Goal: Task Accomplishment & Management: Manage account settings

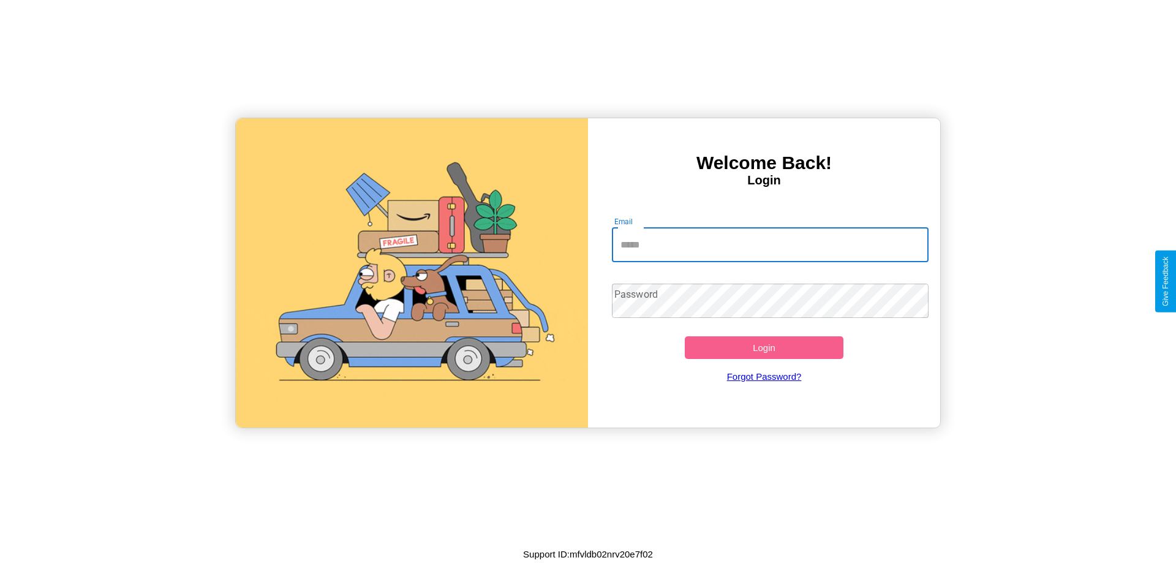
click at [770, 244] on input "Email" at bounding box center [770, 245] width 317 height 34
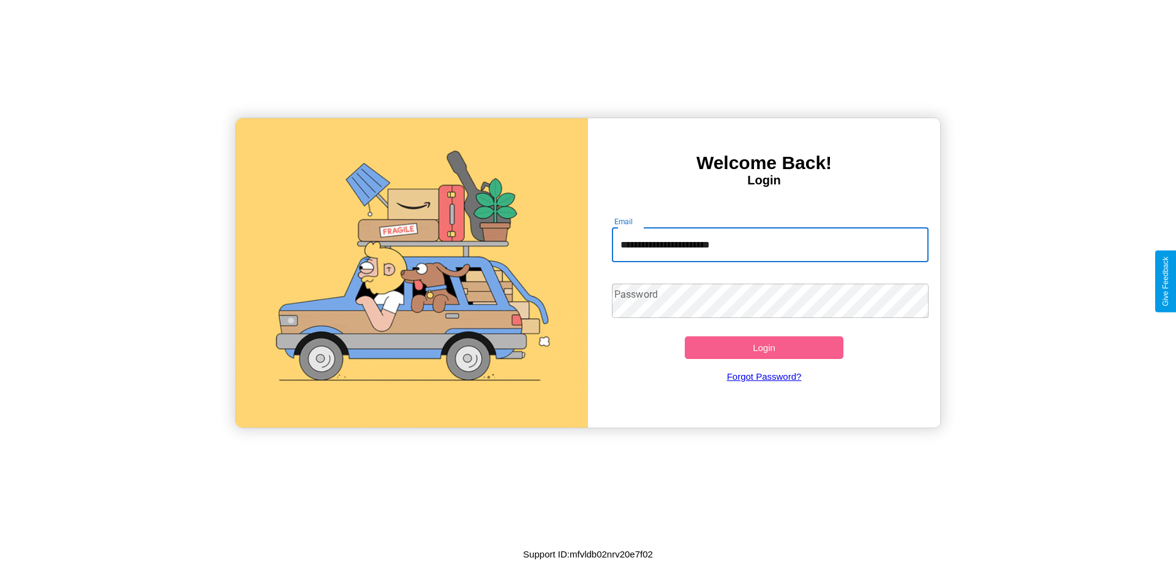
type input "**********"
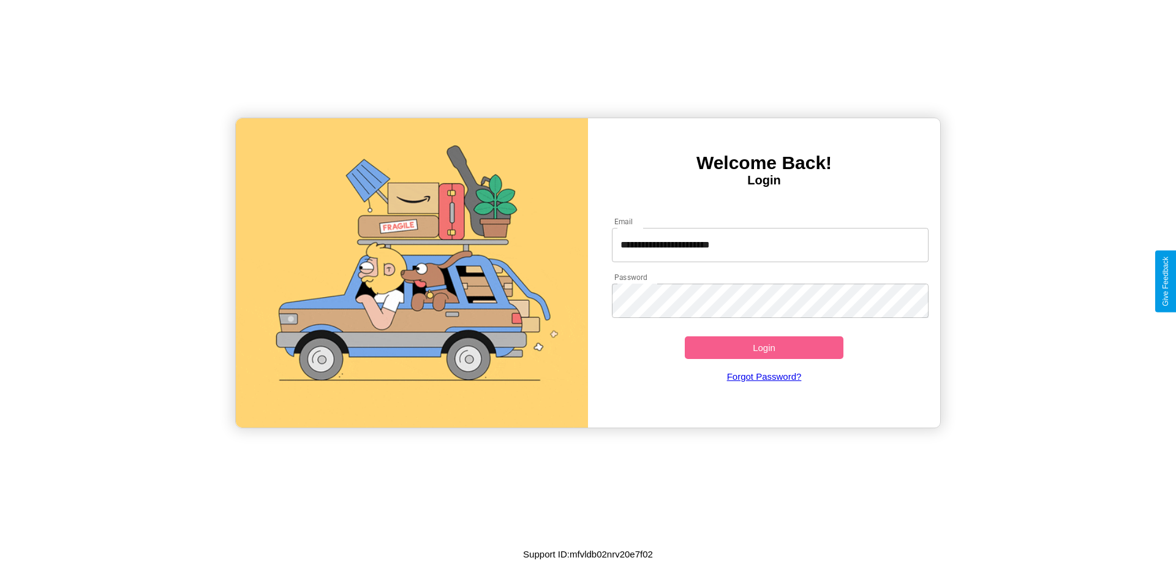
click at [764, 347] on button "Login" at bounding box center [764, 347] width 159 height 23
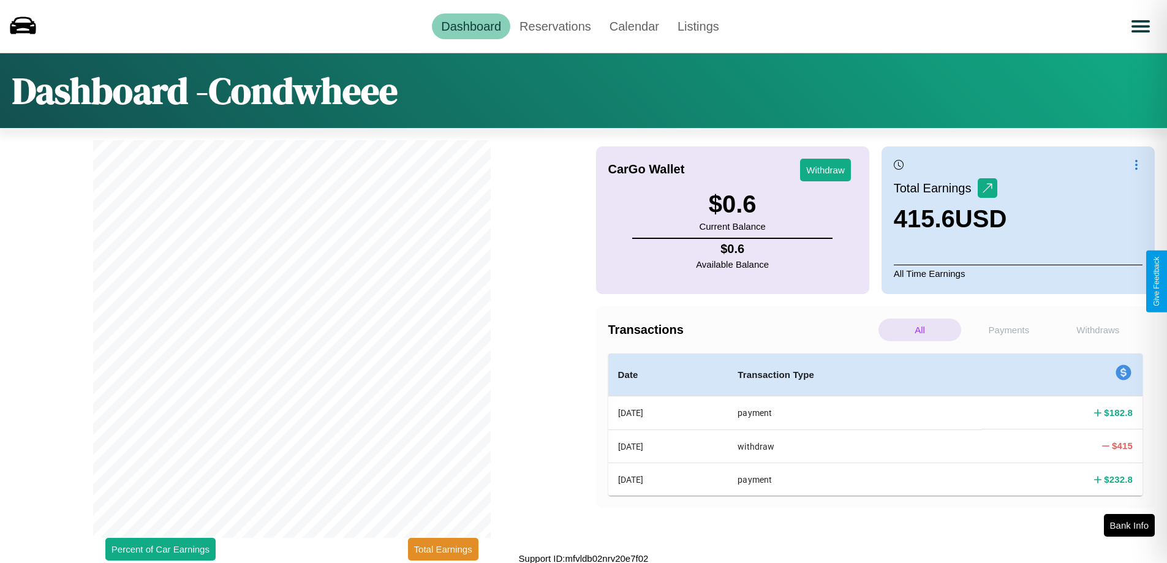
scroll to position [4, 0]
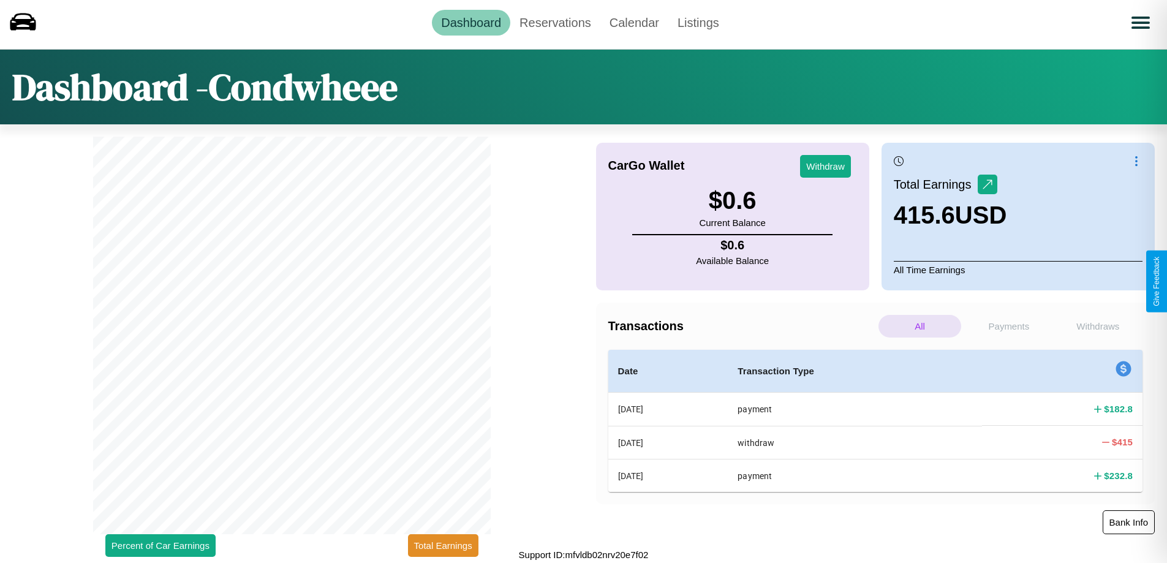
click at [1128, 522] on button "Bank Info" at bounding box center [1129, 522] width 52 height 24
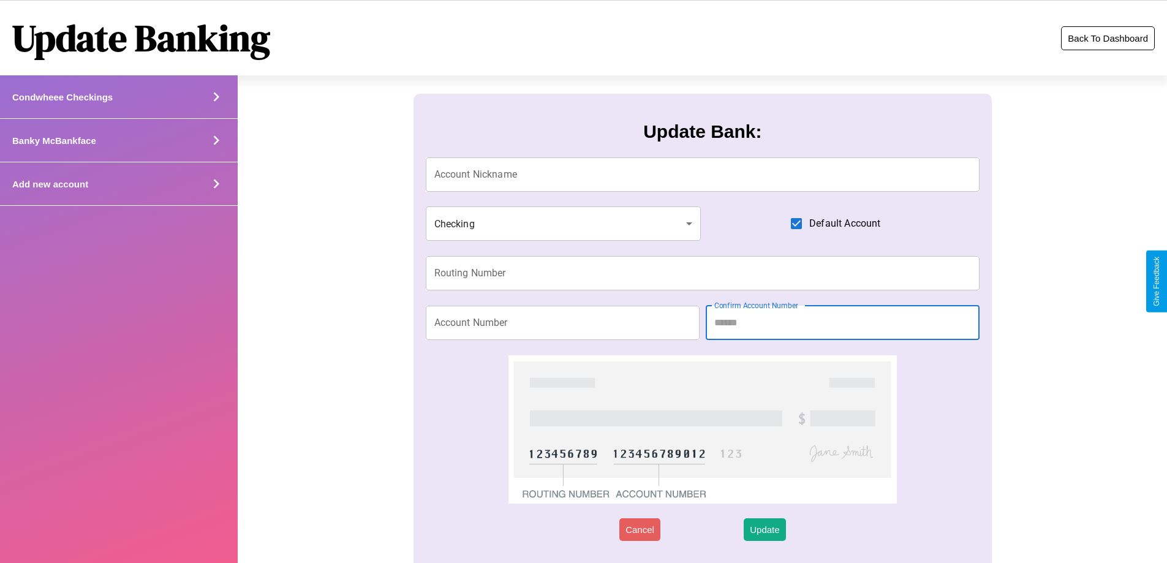
click at [1107, 38] on button "Back To Dashboard" at bounding box center [1108, 38] width 94 height 24
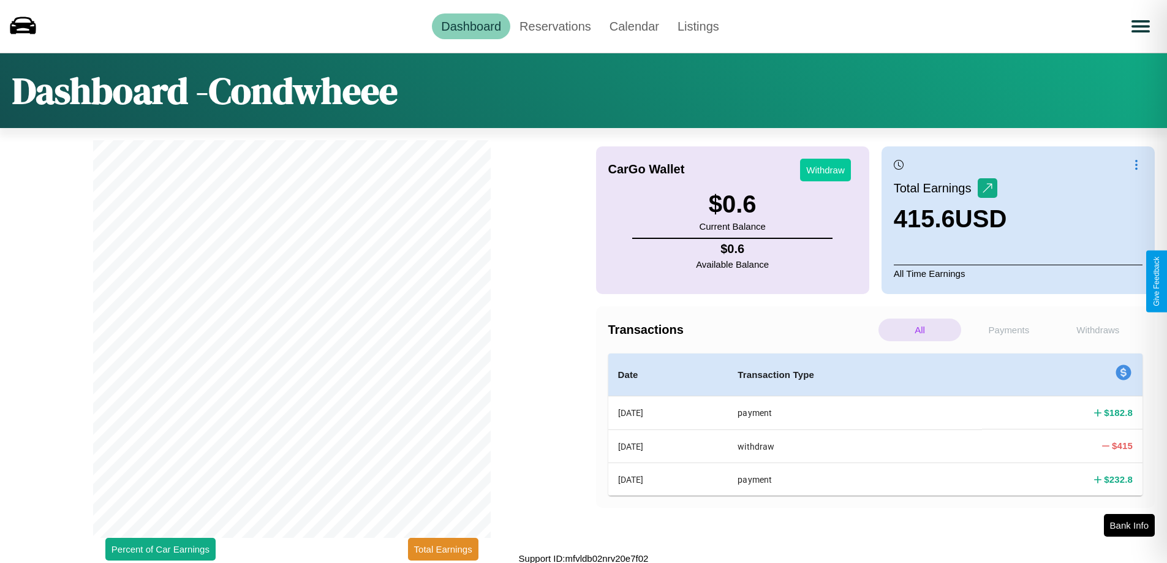
click at [825, 170] on button "Withdraw" at bounding box center [825, 170] width 51 height 23
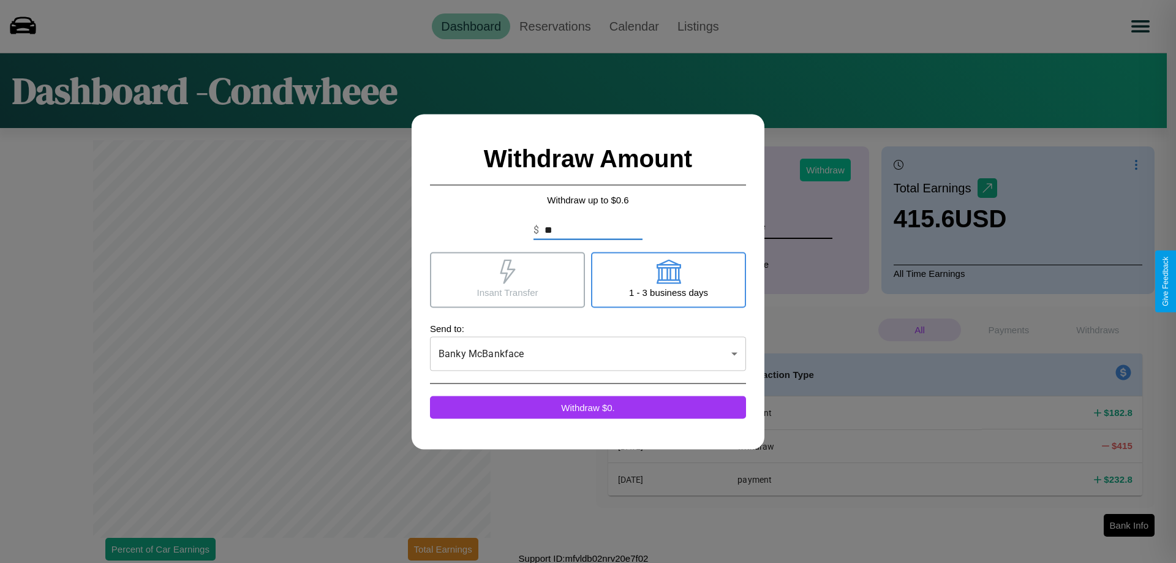
type input "*"
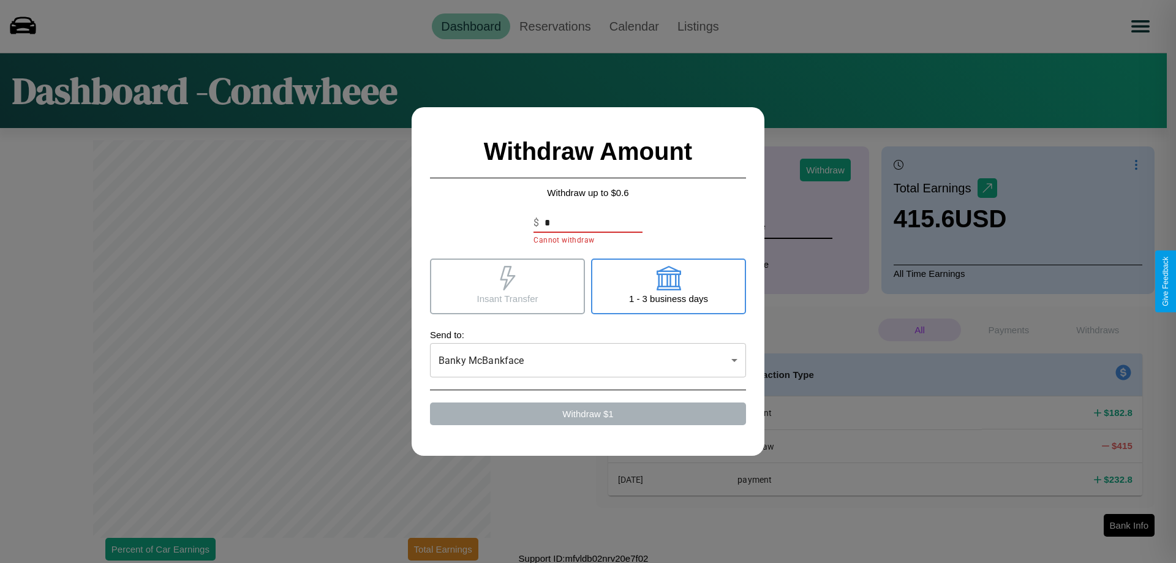
type input "*"
click at [668, 286] on icon at bounding box center [668, 278] width 25 height 25
